Goal: Communication & Community: Share content

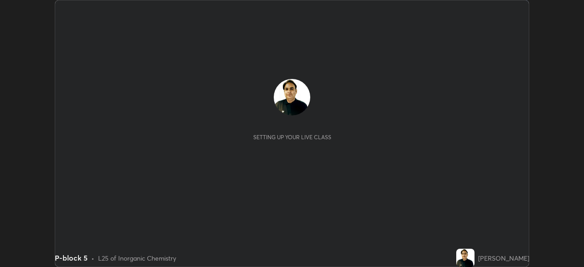
scroll to position [267, 584]
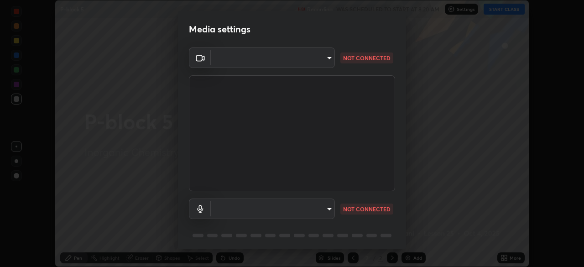
type input "e49aeff8a6be075532925ef4a91d931bd23abb9d889dd72e1c84ed1527e18f9e"
click at [324, 210] on body "Erase all P-block 5 Recording WAS SCHEDULED TO START AT 8:20 AM Settings START …" at bounding box center [292, 133] width 584 height 267
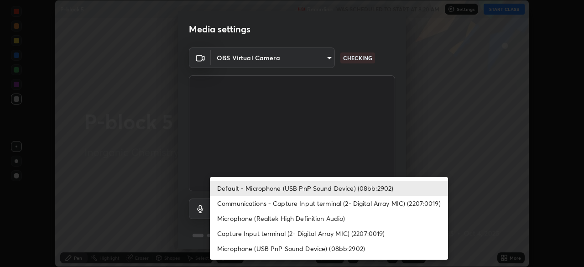
click at [350, 188] on li "Default - Microphone (USB PnP Sound Device) (08bb:2902)" at bounding box center [329, 188] width 238 height 15
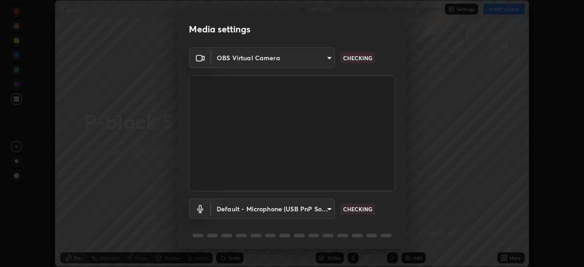
click at [325, 211] on body "Erase all P-block 5 Recording WAS SCHEDULED TO START AT 8:20 AM Settings START …" at bounding box center [292, 133] width 584 height 267
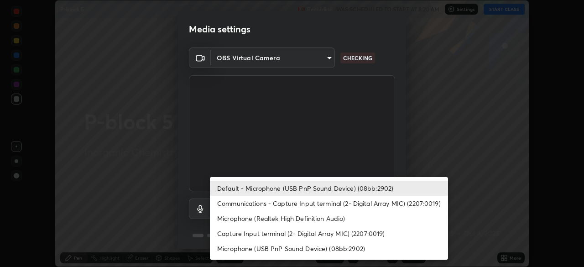
click at [354, 217] on li "Microphone (Realtek High Definition Audio)" at bounding box center [329, 218] width 238 height 15
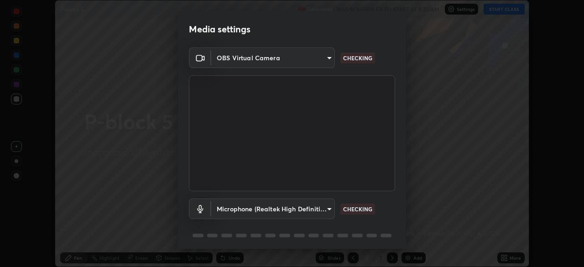
scroll to position [32, 0]
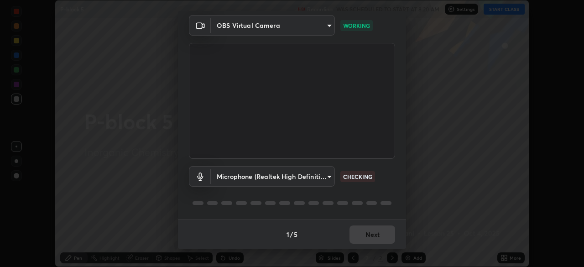
click at [327, 177] on body "Erase all P-block 5 Recording WAS SCHEDULED TO START AT 8:20 AM Settings START …" at bounding box center [292, 133] width 584 height 267
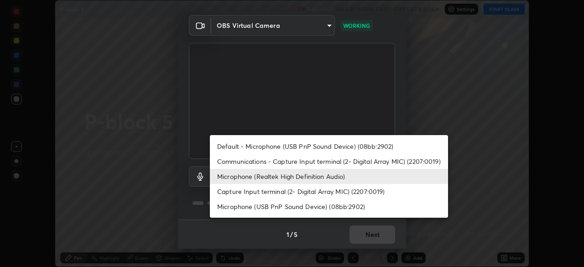
click at [343, 146] on li "Default - Microphone (USB PnP Sound Device) (08bb:2902)" at bounding box center [329, 146] width 238 height 15
type input "default"
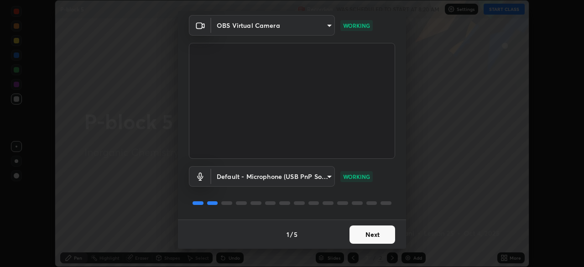
click at [382, 231] on button "Next" at bounding box center [373, 234] width 46 height 18
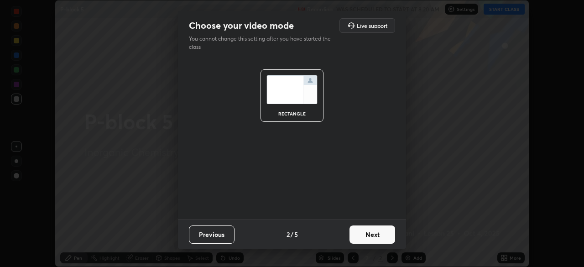
click at [387, 231] on button "Next" at bounding box center [373, 234] width 46 height 18
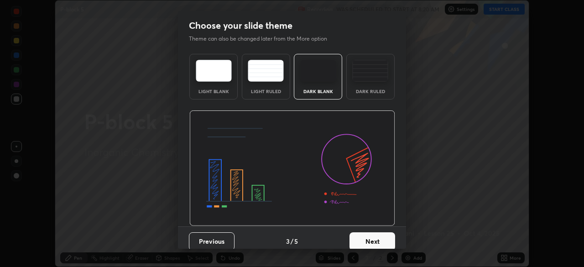
click at [391, 242] on button "Next" at bounding box center [373, 241] width 46 height 18
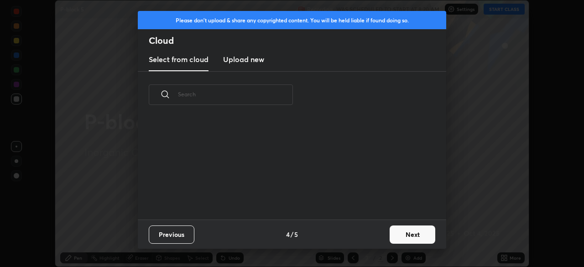
scroll to position [3, 5]
click at [407, 235] on button "Next" at bounding box center [413, 234] width 46 height 18
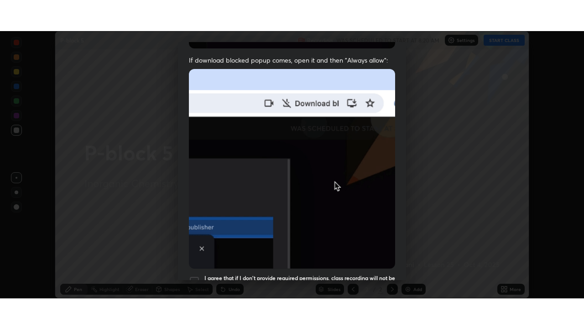
scroll to position [219, 0]
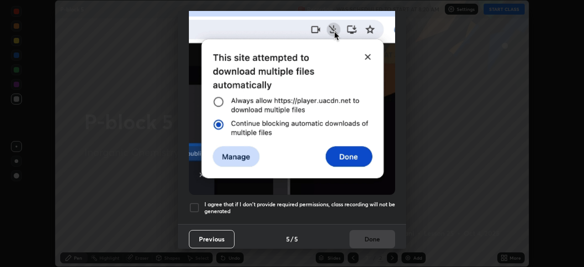
click at [197, 202] on div at bounding box center [194, 207] width 11 height 11
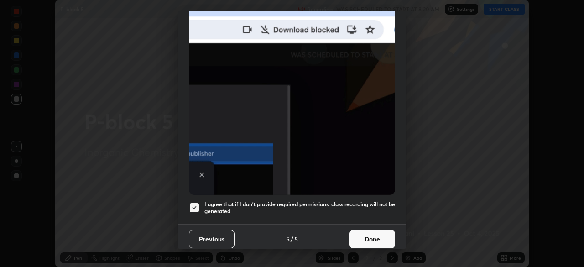
click at [383, 230] on button "Done" at bounding box center [373, 239] width 46 height 18
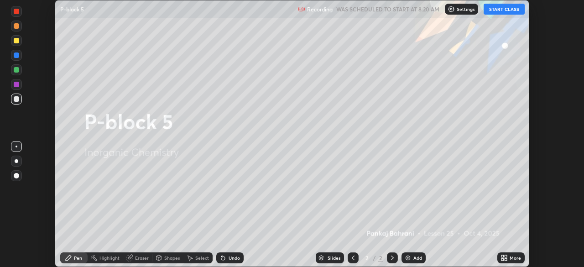
click at [506, 256] on icon at bounding box center [506, 256] width 2 height 2
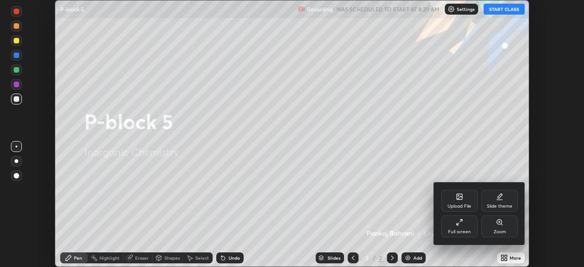
click at [472, 230] on div "Full screen" at bounding box center [459, 226] width 37 height 22
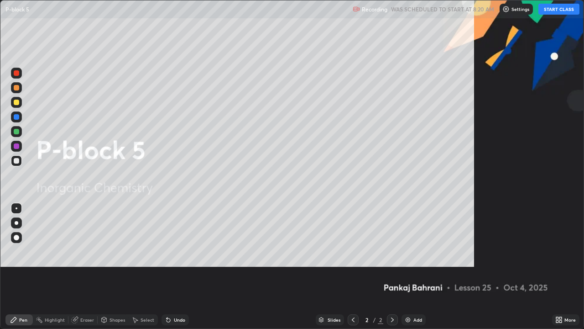
scroll to position [329, 584]
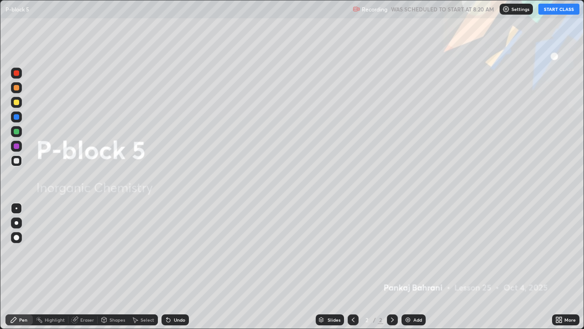
click at [555, 10] on button "START CLASS" at bounding box center [558, 9] width 41 height 11
click at [421, 266] on div "Add" at bounding box center [414, 319] width 24 height 11
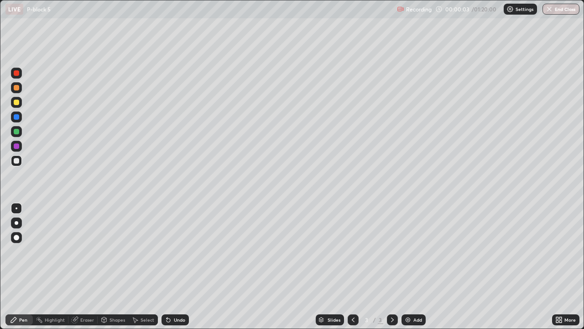
click at [112, 266] on div "Shapes" at bounding box center [118, 319] width 16 height 5
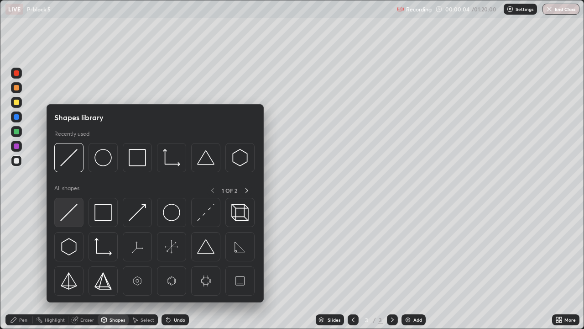
click at [70, 214] on img at bounding box center [68, 212] width 17 height 17
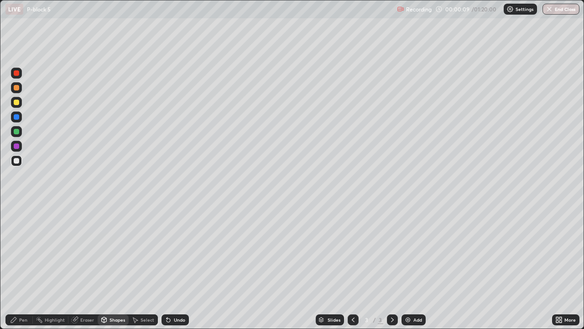
click at [28, 266] on div "Pen" at bounding box center [18, 319] width 27 height 11
click at [18, 162] on div at bounding box center [16, 160] width 5 height 5
click at [17, 89] on div at bounding box center [16, 87] width 5 height 5
click at [17, 131] on div at bounding box center [16, 131] width 5 height 5
click at [20, 161] on div at bounding box center [16, 160] width 11 height 11
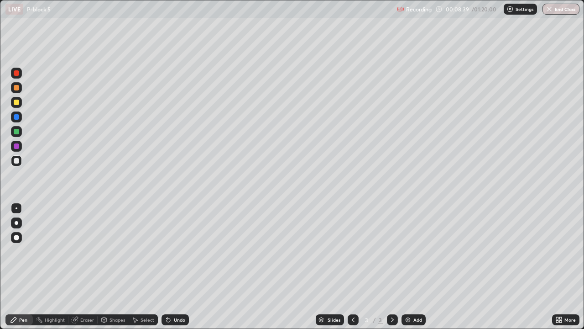
click at [414, 266] on div "Add" at bounding box center [417, 319] width 9 height 5
click at [21, 103] on div at bounding box center [16, 102] width 11 height 11
click at [123, 266] on div "Shapes" at bounding box center [118, 319] width 16 height 5
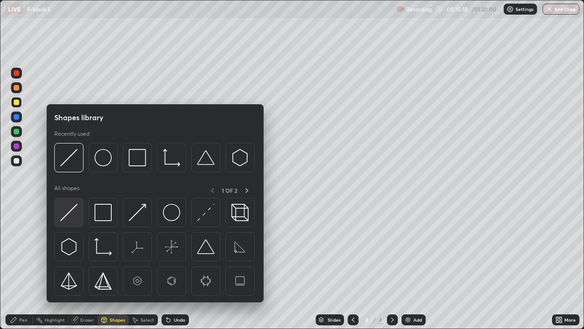
click at [75, 210] on img at bounding box center [68, 212] width 17 height 17
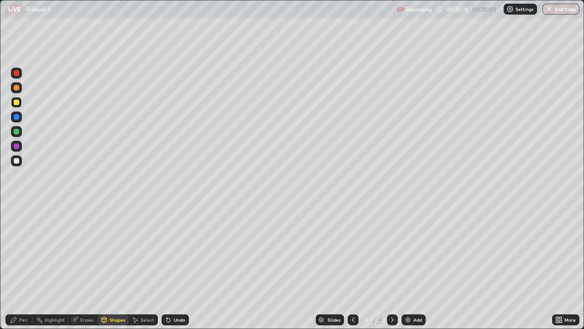
click at [419, 266] on div "Add" at bounding box center [414, 319] width 24 height 11
click at [21, 165] on div at bounding box center [16, 160] width 11 height 15
click at [174, 266] on div "Undo" at bounding box center [179, 319] width 11 height 5
click at [170, 266] on icon at bounding box center [168, 319] width 7 height 7
click at [25, 266] on div "Pen" at bounding box center [23, 319] width 8 height 5
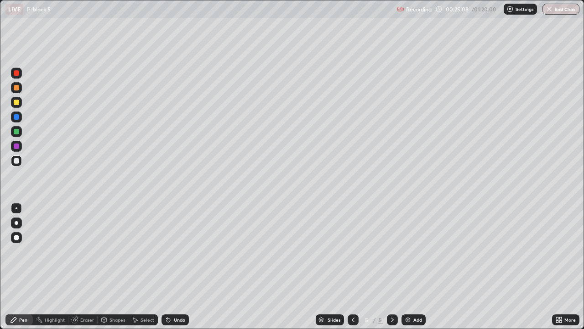
click at [21, 134] on div at bounding box center [16, 131] width 11 height 11
click at [21, 76] on div at bounding box center [16, 73] width 11 height 11
click at [17, 161] on div at bounding box center [16, 160] width 5 height 5
click at [186, 266] on div "Undo" at bounding box center [175, 319] width 27 height 11
click at [416, 266] on div "Add" at bounding box center [414, 319] width 24 height 11
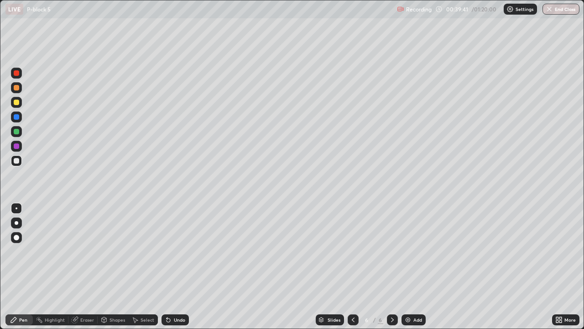
click at [20, 103] on div at bounding box center [16, 102] width 11 height 11
click at [185, 266] on div "Undo" at bounding box center [175, 319] width 27 height 11
click at [183, 266] on div "Undo" at bounding box center [179, 319] width 11 height 5
click at [178, 266] on div "Undo" at bounding box center [179, 319] width 11 height 5
click at [175, 266] on div "Undo" at bounding box center [175, 319] width 27 height 11
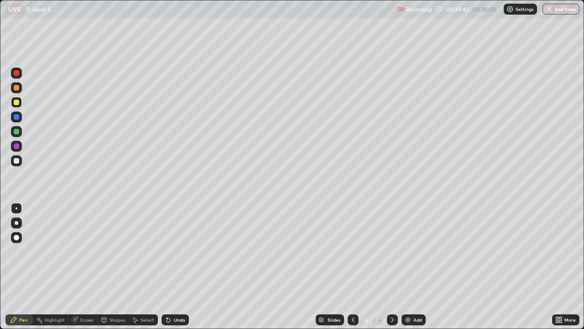
click at [406, 266] on div "Slides 6 / 6 Add" at bounding box center [370, 319] width 363 height 18
click at [410, 266] on img at bounding box center [407, 319] width 7 height 7
click at [19, 86] on div at bounding box center [16, 87] width 5 height 5
click at [17, 102] on div at bounding box center [16, 101] width 5 height 5
click at [20, 89] on div at bounding box center [16, 87] width 11 height 11
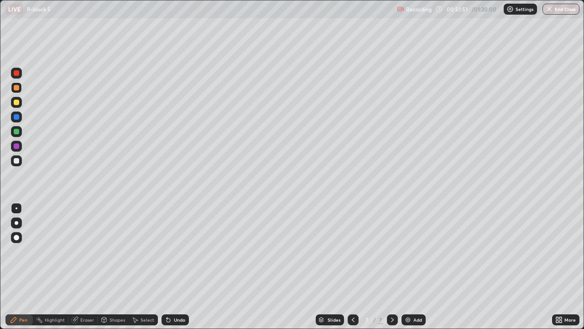
click at [21, 160] on div at bounding box center [16, 160] width 11 height 11
click at [181, 266] on div "Undo" at bounding box center [179, 319] width 11 height 5
click at [183, 266] on div "Undo" at bounding box center [179, 319] width 11 height 5
click at [184, 266] on div "Undo" at bounding box center [175, 319] width 27 height 11
click at [21, 76] on div at bounding box center [16, 73] width 11 height 11
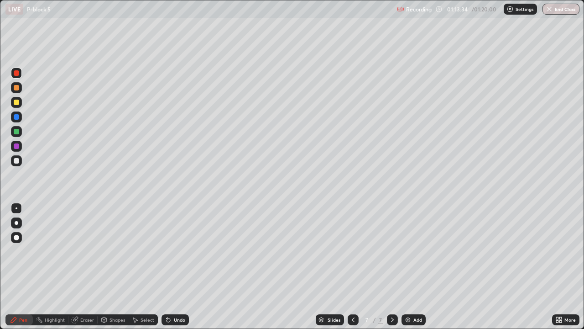
click at [552, 11] on img "button" at bounding box center [549, 8] width 7 height 7
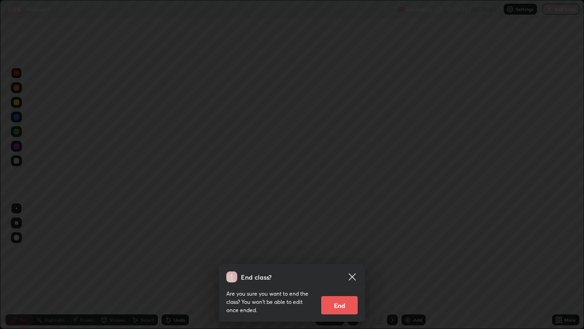
click at [340, 266] on button "End" at bounding box center [339, 305] width 37 height 18
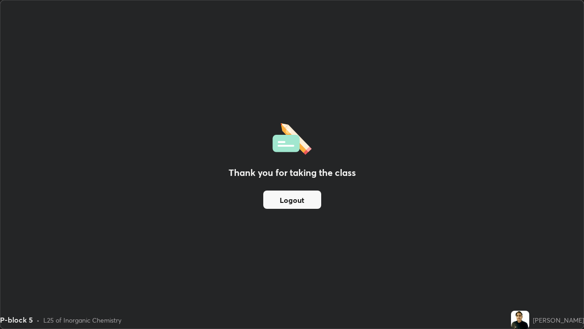
click at [292, 197] on button "Logout" at bounding box center [292, 199] width 58 height 18
